Goal: Information Seeking & Learning: Learn about a topic

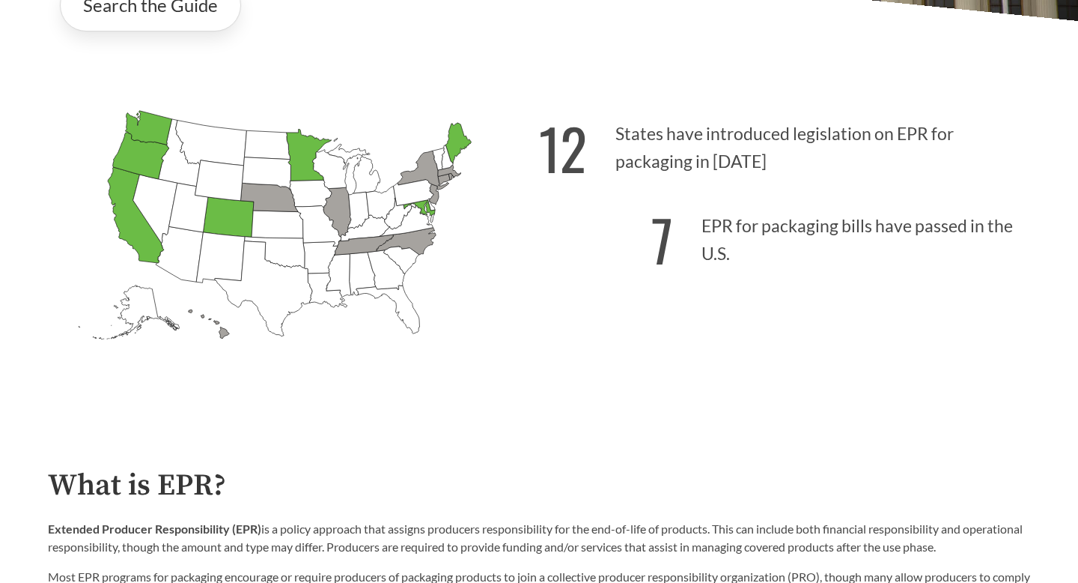
scroll to position [72, 0]
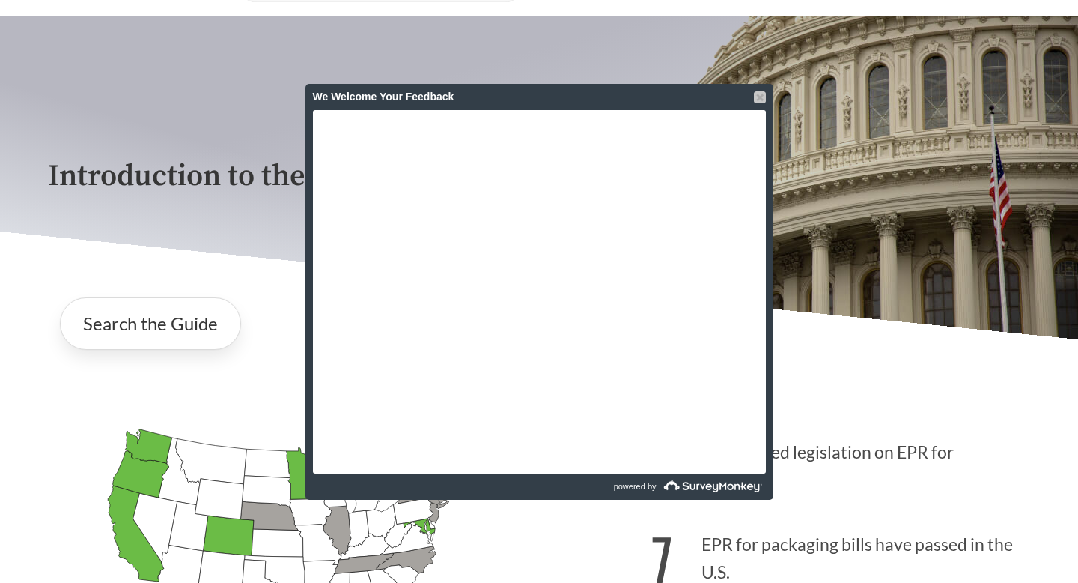
click at [765, 94] on div at bounding box center [760, 97] width 12 height 12
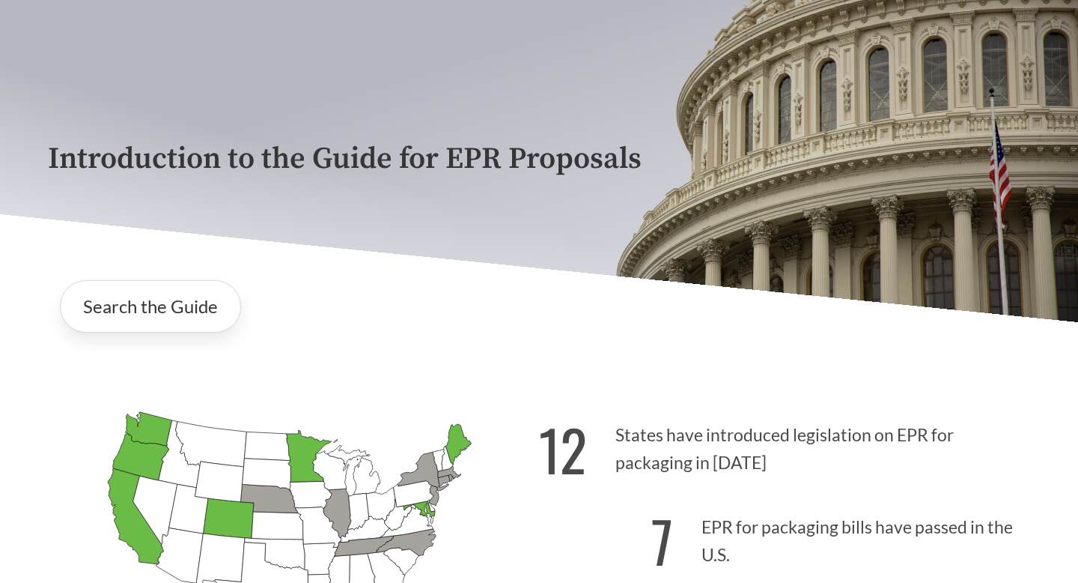
scroll to position [0, 0]
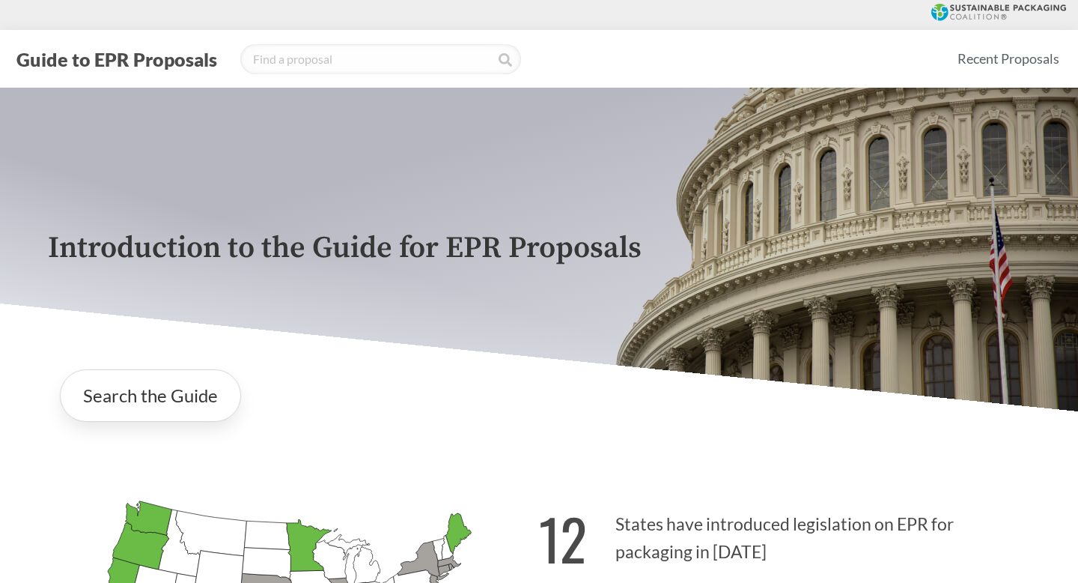
click at [176, 56] on button "Guide to EPR Proposals" at bounding box center [117, 59] width 210 height 24
click at [966, 7] on icon at bounding box center [999, 12] width 135 height 17
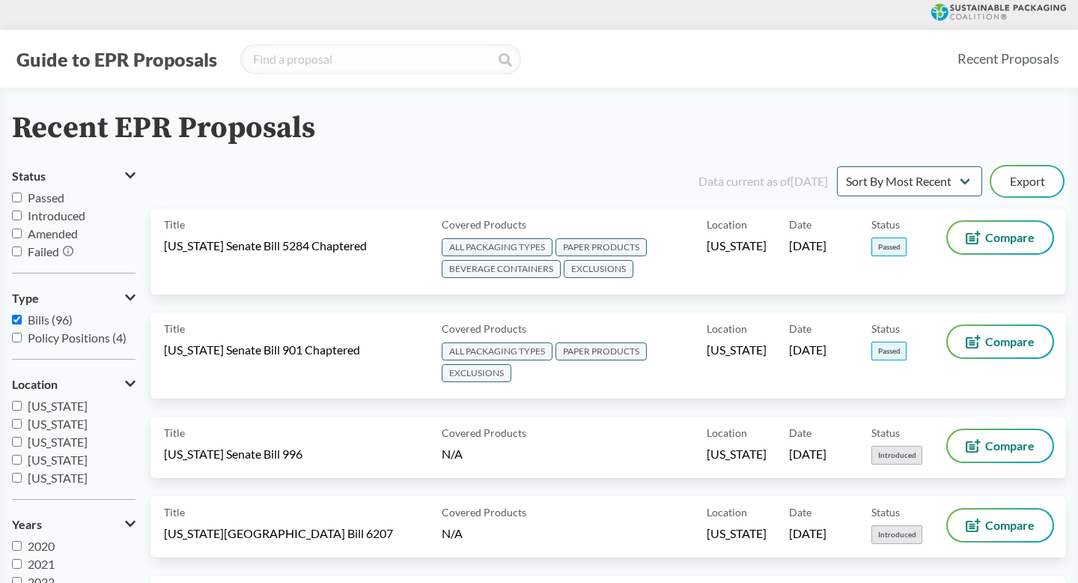
click at [133, 294] on icon at bounding box center [130, 297] width 10 height 12
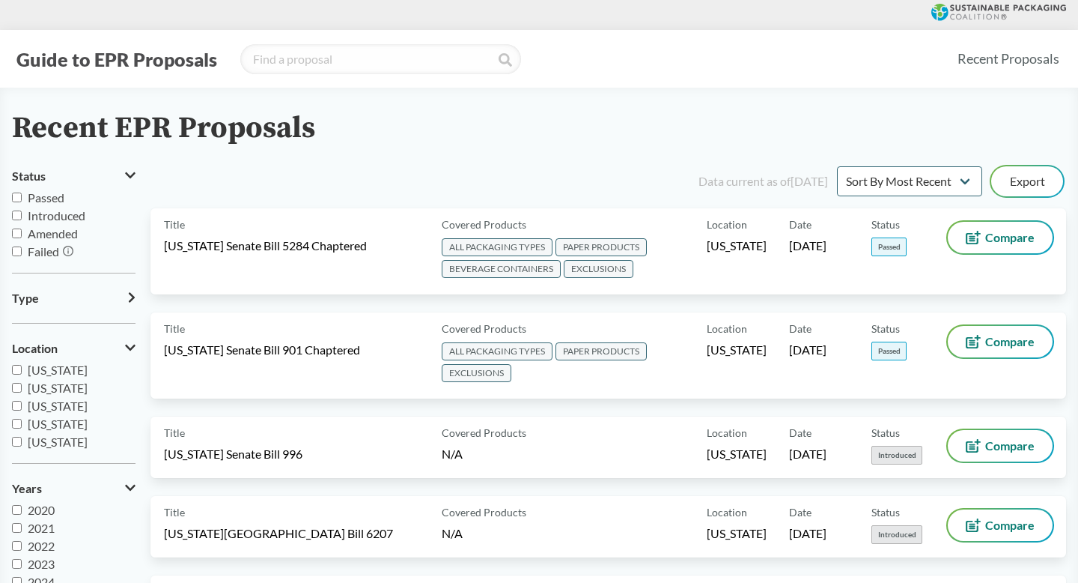
click at [133, 294] on icon at bounding box center [131, 297] width 7 height 12
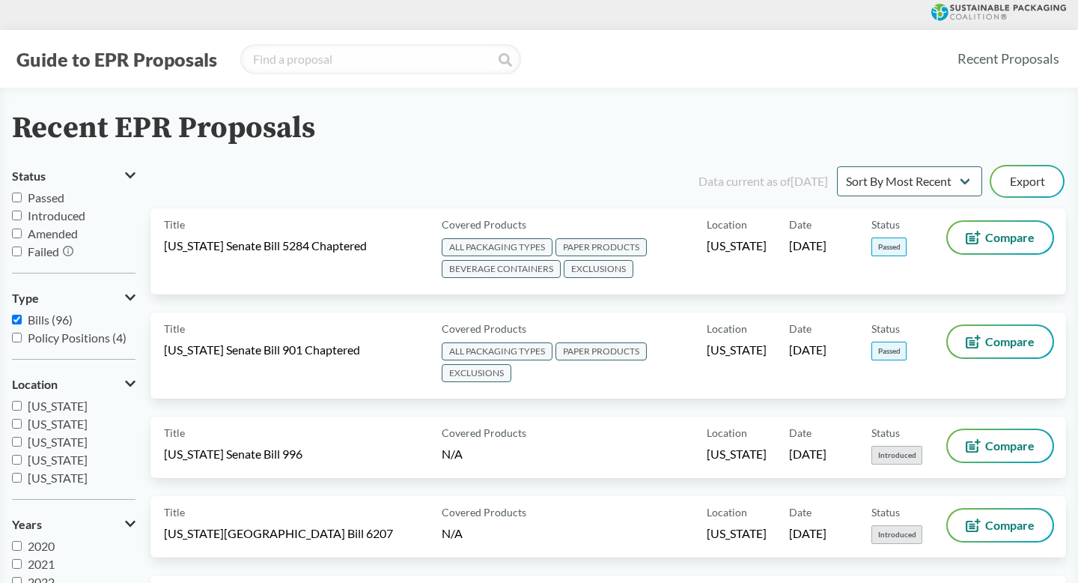
click at [133, 383] on icon at bounding box center [130, 383] width 10 height 6
click at [133, 383] on icon at bounding box center [132, 383] width 6 height 10
